Goal: Task Accomplishment & Management: Manage account settings

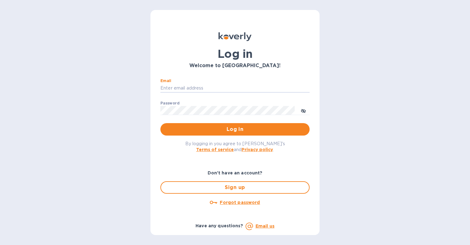
type input "[EMAIL_ADDRESS][DOMAIN_NAME]"
click at [235, 129] on button "Log in" at bounding box center [234, 129] width 149 height 12
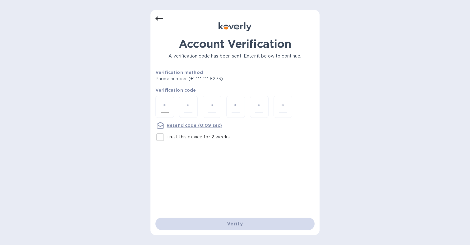
click at [163, 100] on div at bounding box center [164, 107] width 19 height 22
type input "1"
type input "3"
type input "9"
type input "8"
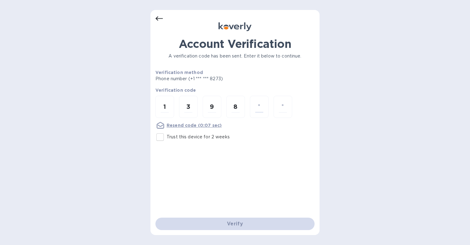
type input "4"
type input "7"
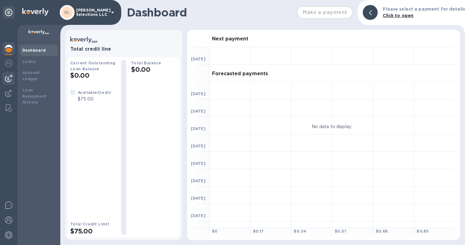
click at [11, 79] on img at bounding box center [8, 78] width 7 height 7
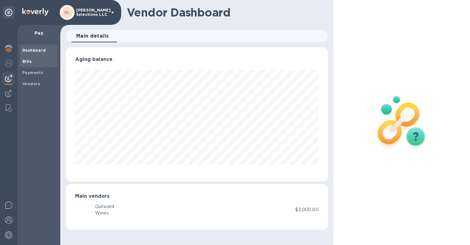
click at [30, 63] on b "Bills" at bounding box center [26, 61] width 9 height 5
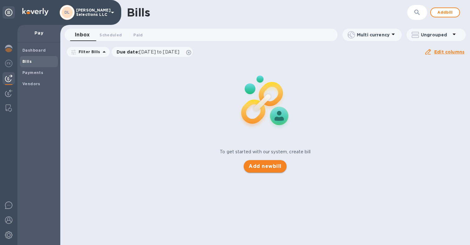
click at [272, 168] on span "Add new bill" at bounding box center [265, 165] width 33 height 7
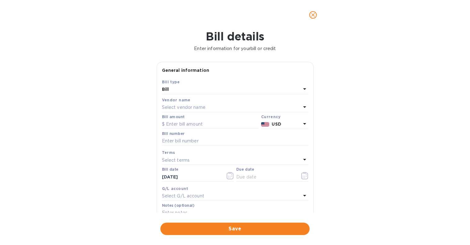
click at [217, 108] on div "Select vendor name" at bounding box center [231, 107] width 139 height 9
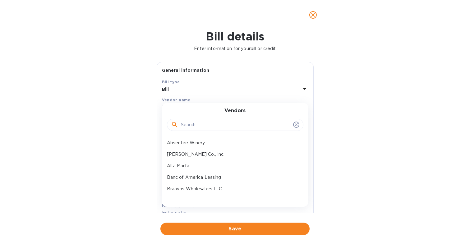
click at [208, 122] on input "text" at bounding box center [236, 124] width 110 height 9
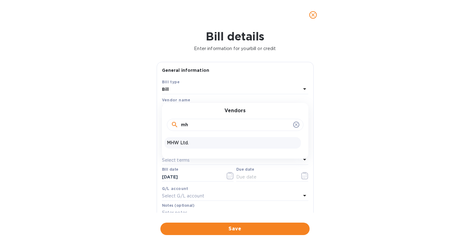
type input "mh"
click at [192, 145] on p "MHW Ltd." at bounding box center [232, 142] width 131 height 7
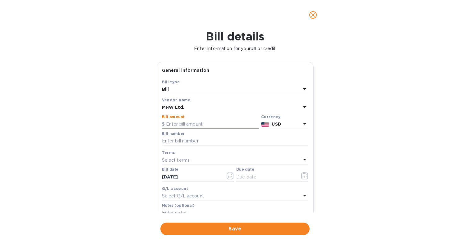
click at [197, 128] on input "text" at bounding box center [210, 124] width 97 height 9
type input "3,984"
click at [210, 139] on input "text" at bounding box center [235, 140] width 146 height 9
paste input "BNA000059082"
type input "BNA000059082"
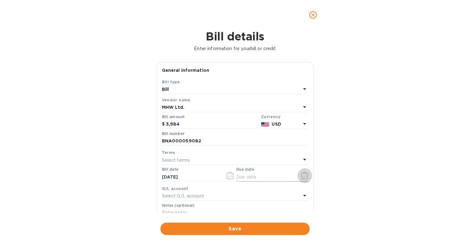
click at [301, 176] on icon "button" at bounding box center [304, 175] width 7 height 7
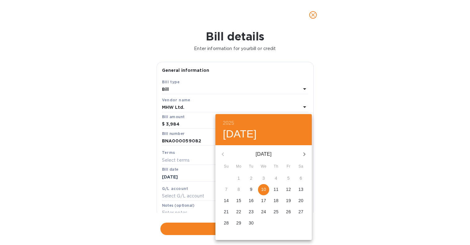
click at [262, 190] on p "10" at bounding box center [263, 189] width 5 height 6
type input "[DATE]"
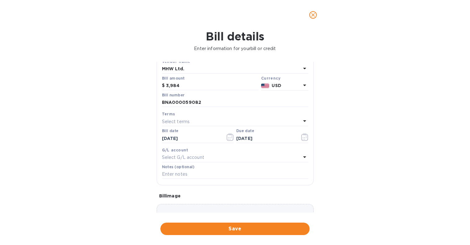
scroll to position [46, 0]
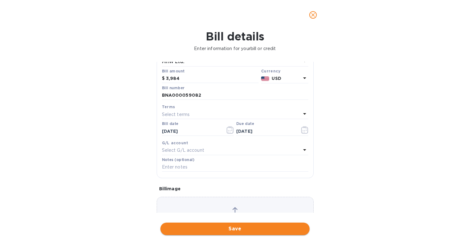
click at [238, 225] on span "Save" at bounding box center [234, 228] width 139 height 7
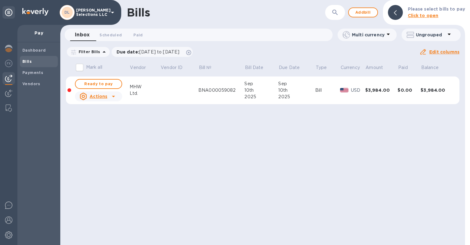
click at [95, 80] on div "Bills ​ Add bill Please select bills to pay Click to open Inbox 0 Scheduled 0 P…" at bounding box center [262, 122] width 404 height 245
click at [103, 86] on span "Ready to pay" at bounding box center [98, 83] width 36 height 7
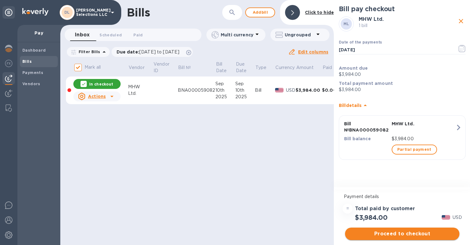
click at [404, 231] on span "Proceed to checkout" at bounding box center [402, 233] width 104 height 7
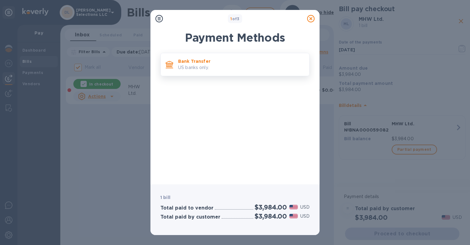
click at [206, 54] on div "Bank Transfer US banks only." at bounding box center [234, 64] width 149 height 23
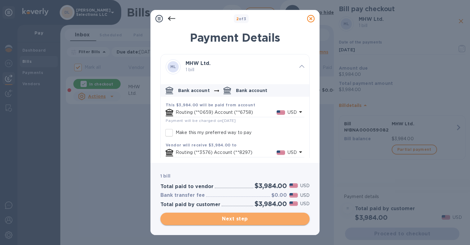
click at [228, 218] on span "Next step" at bounding box center [234, 218] width 139 height 7
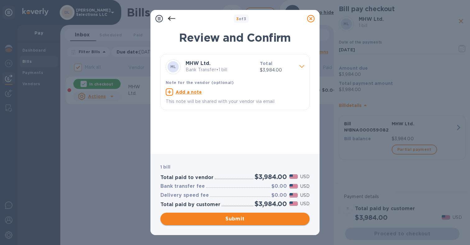
click at [228, 218] on span "Submit" at bounding box center [234, 218] width 139 height 7
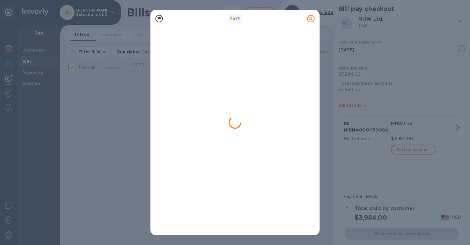
checkbox input "false"
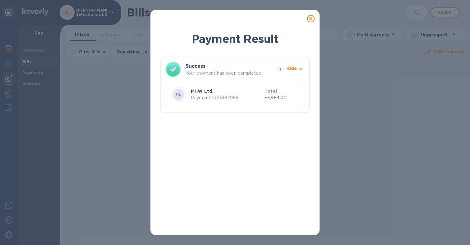
click at [309, 20] on icon at bounding box center [310, 18] width 7 height 7
